Goal: Information Seeking & Learning: Understand process/instructions

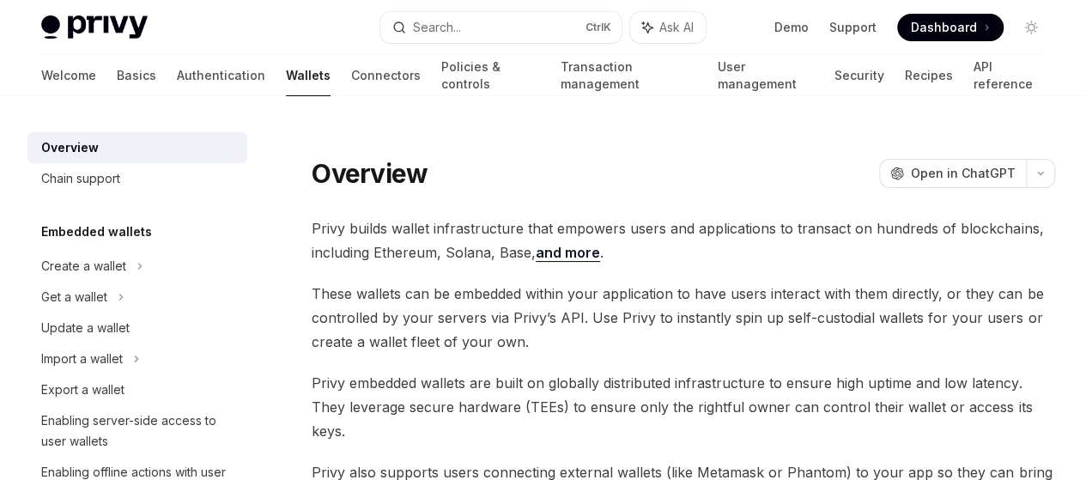
scroll to position [80, 0]
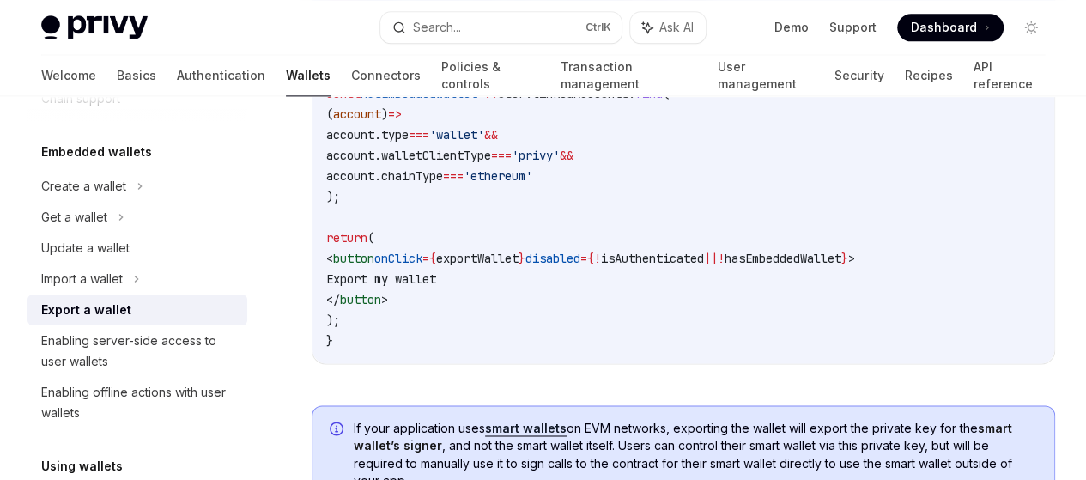
scroll to position [1172, 0]
click at [666, 319] on code "import { usePrivy } from '@privy-io/react-auth' ; function ExportWalletButton (…" at bounding box center [683, 144] width 714 height 412
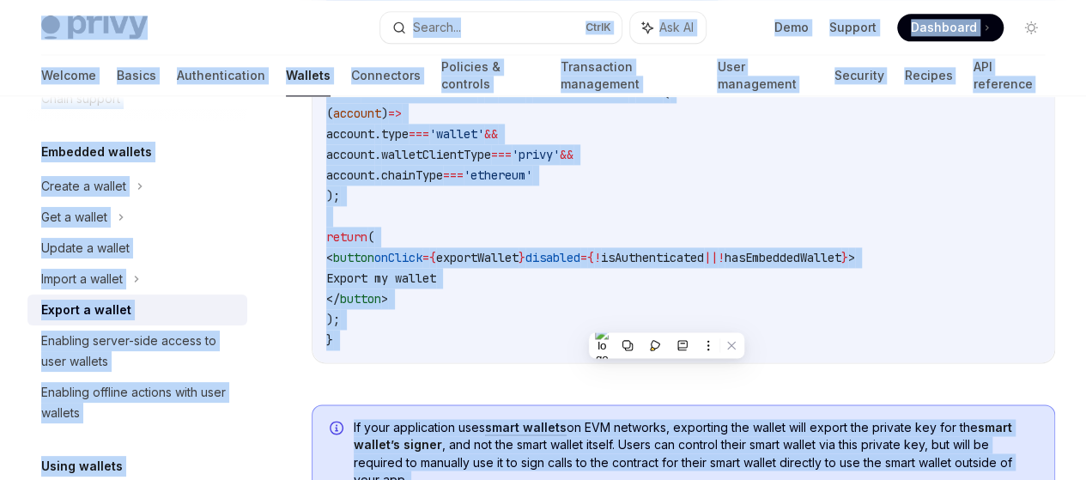
copy div "Privy Docs home page Search... Ctrl K Ask AI Demo Support Dashboard Dashboard S…"
click at [0, 0] on div "On this page Availability Usage Exporting HD wallets" at bounding box center [0, 0] width 0 height 0
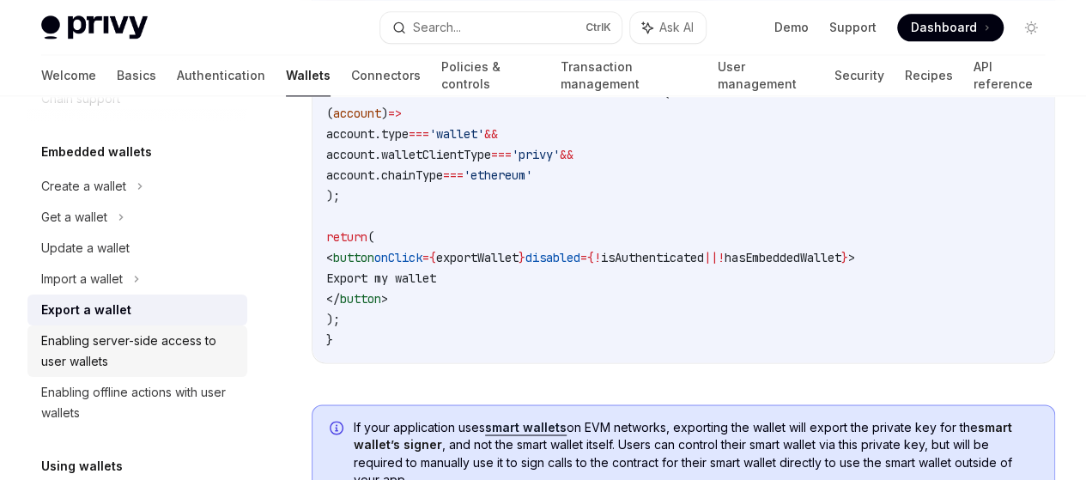
click at [130, 360] on div "Enabling server-side access to user wallets" at bounding box center [139, 351] width 196 height 41
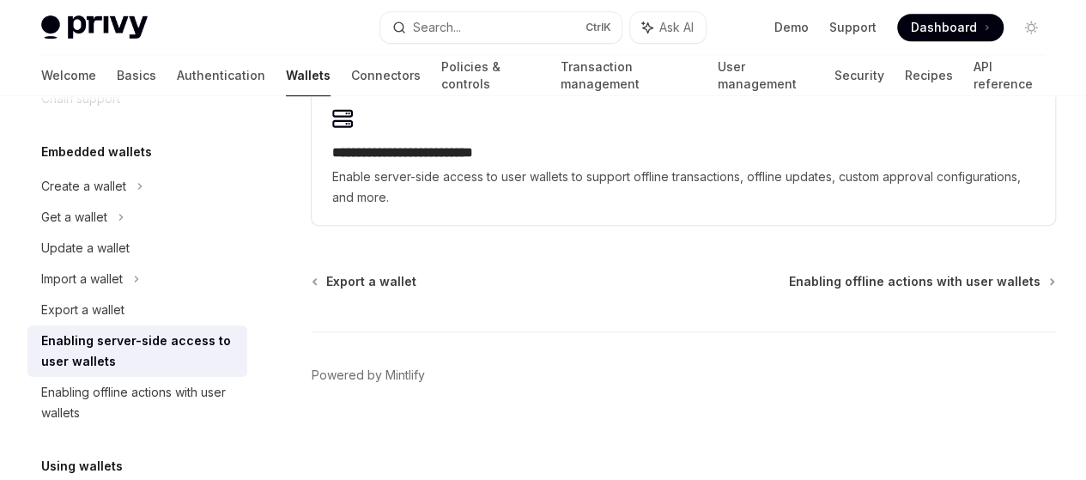
scroll to position [476, 0]
click at [373, 208] on span "Enable server-side access to user wallets to support offline transactions, offl…" at bounding box center [683, 187] width 702 height 41
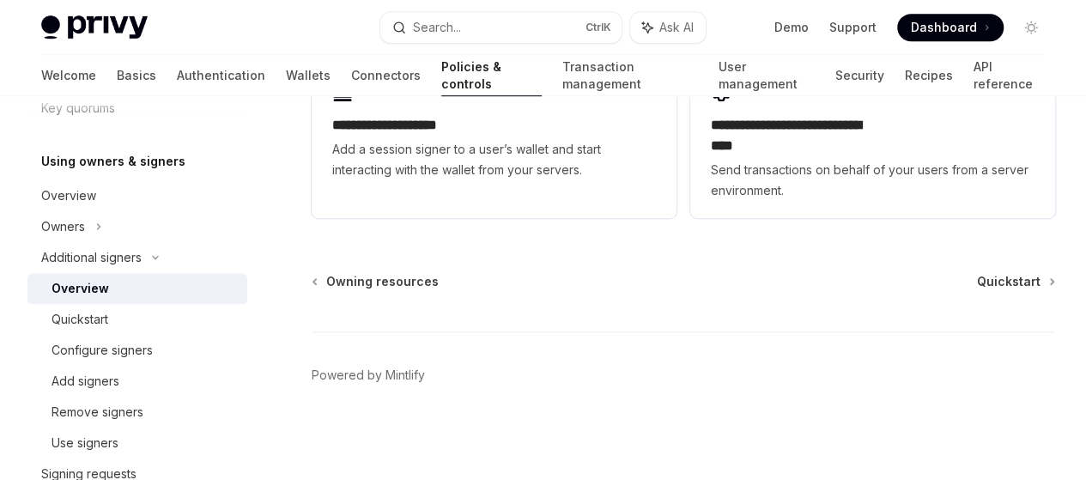
scroll to position [609, 0]
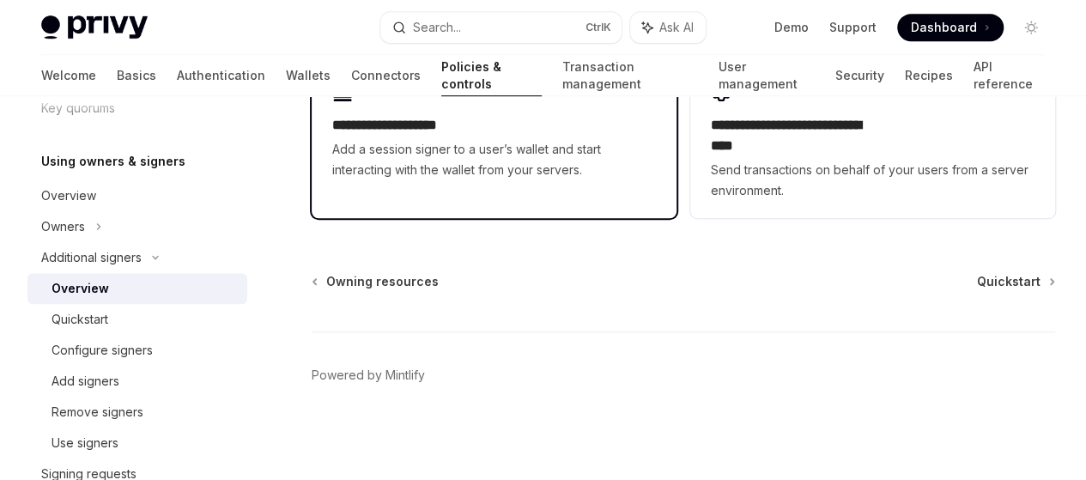
click at [398, 197] on div "**********" at bounding box center [494, 131] width 365 height 134
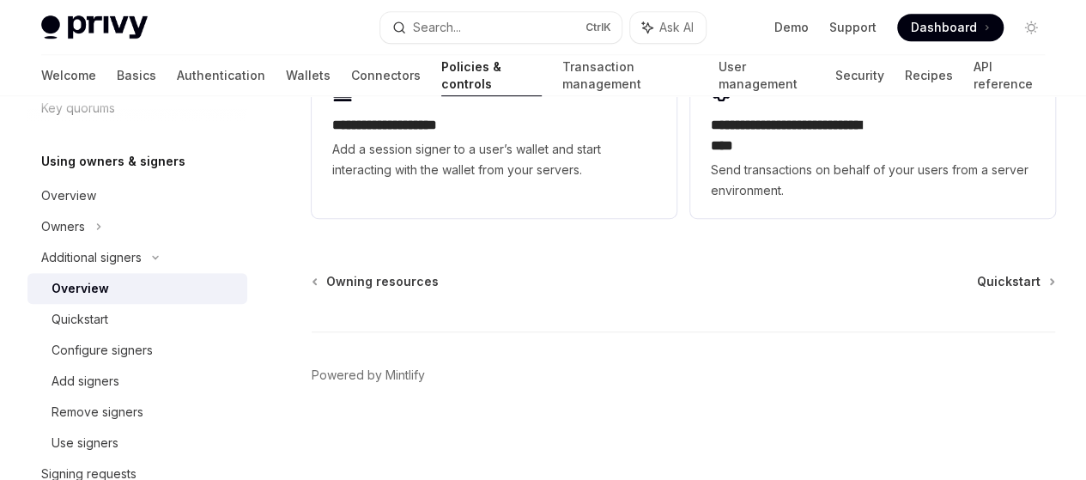
type textarea "*"
